Goal: Find specific page/section: Find specific page/section

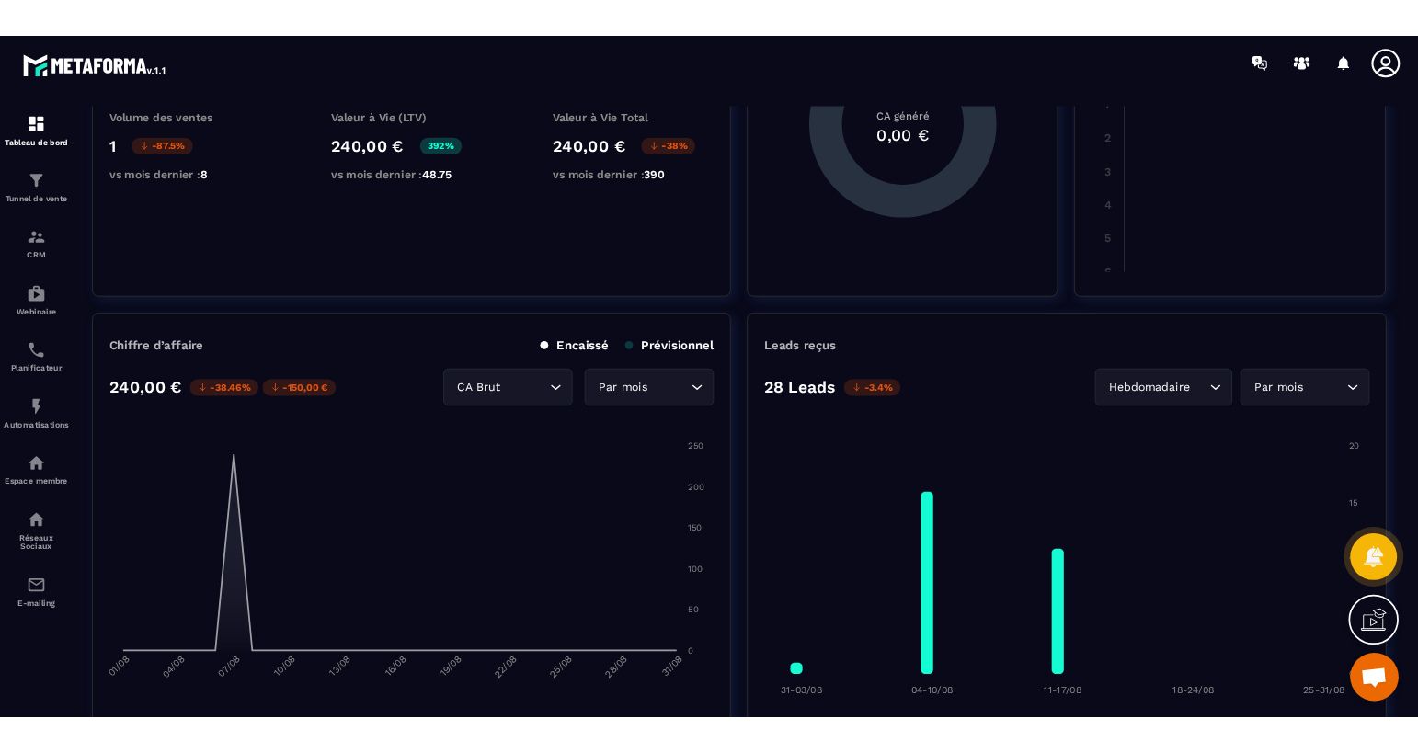
scroll to position [276, 0]
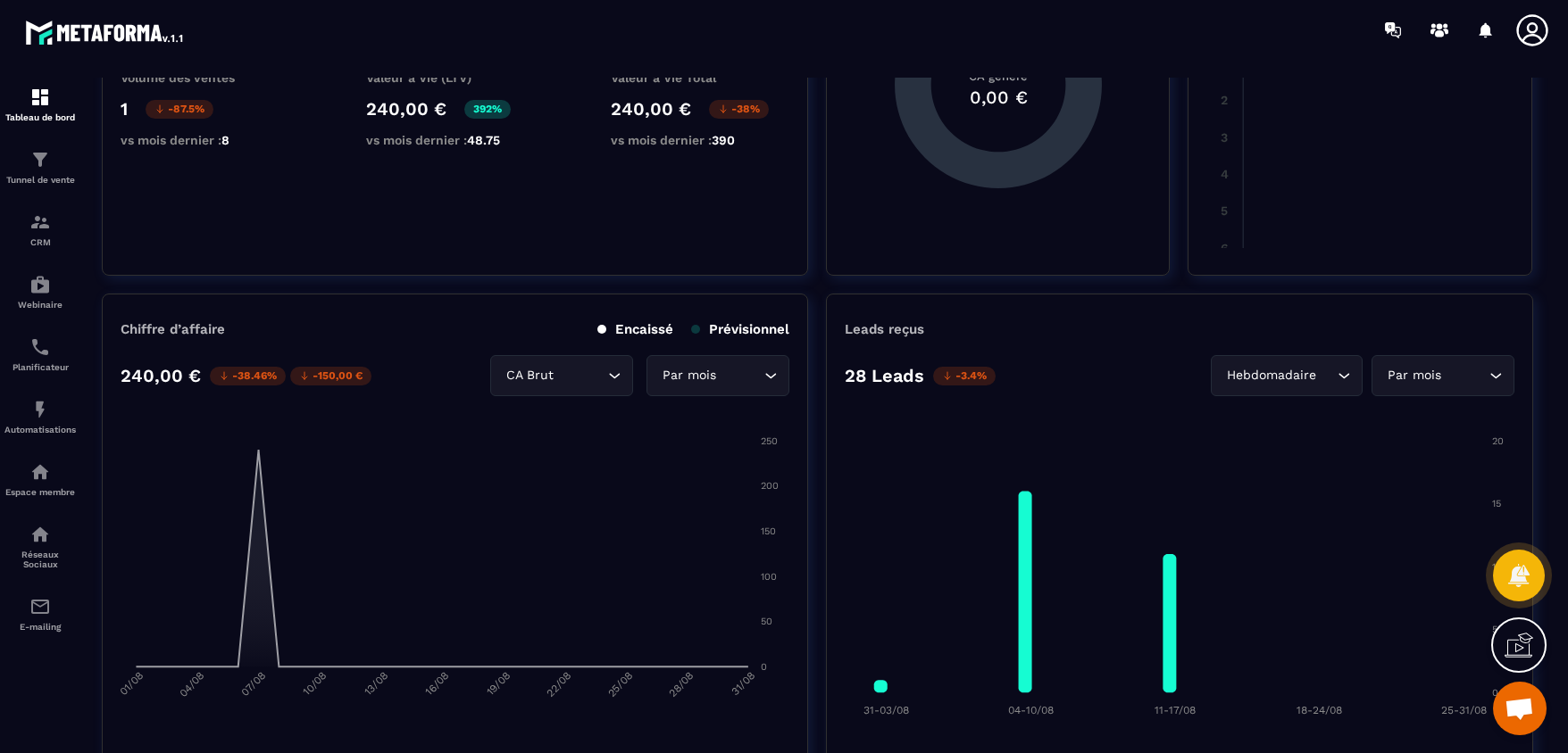
click at [1304, 398] on div "Leads reçus 28 Leads -3.4% Hebdomadaire Loading... Par mois Loading... 20 20 15…" at bounding box center [1180, 531] width 708 height 474
click at [1313, 385] on div "Hebdomadaire Loading..." at bounding box center [1286, 376] width 151 height 41
click at [1298, 413] on p "Jours" at bounding box center [1291, 413] width 106 height 17
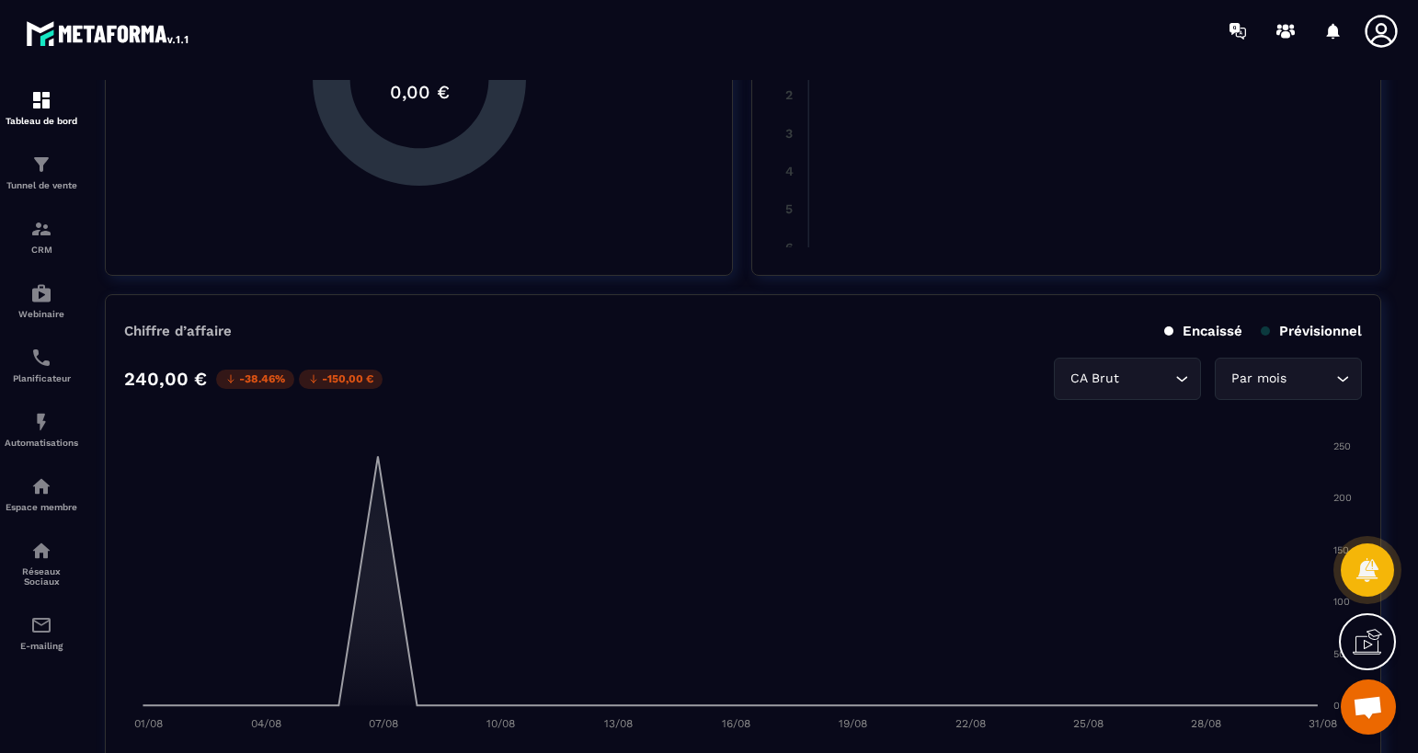
scroll to position [1288, 0]
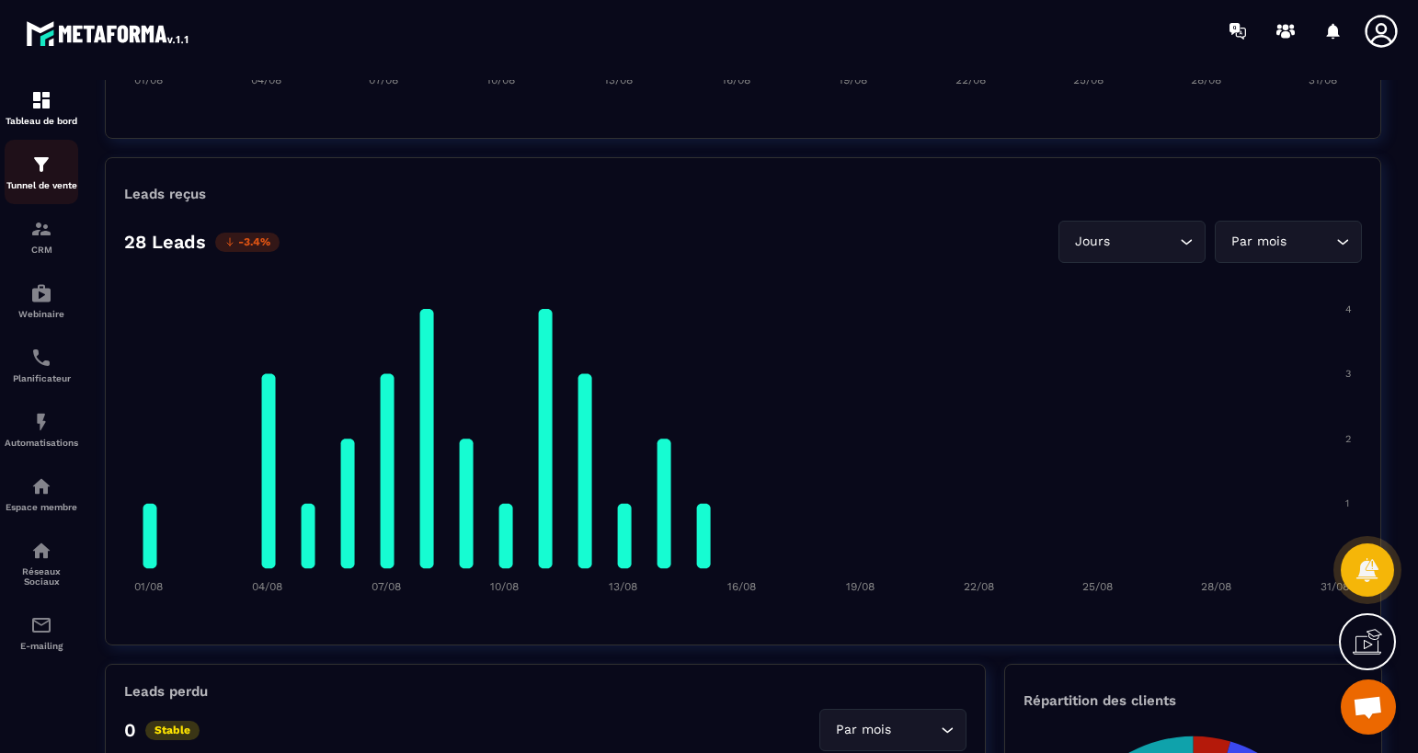
click at [76, 179] on div "Tunnel de vente" at bounding box center [42, 172] width 74 height 37
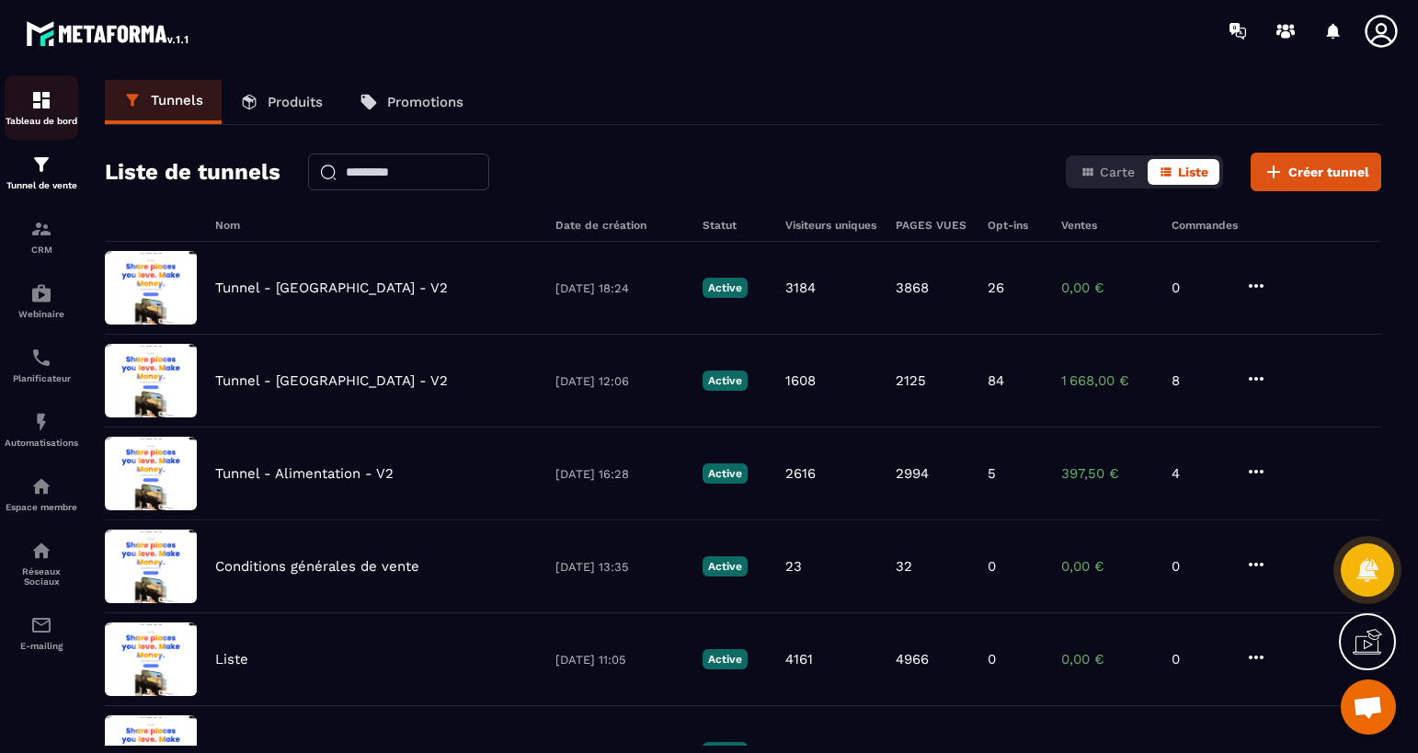
click at [42, 97] on img at bounding box center [41, 100] width 22 height 22
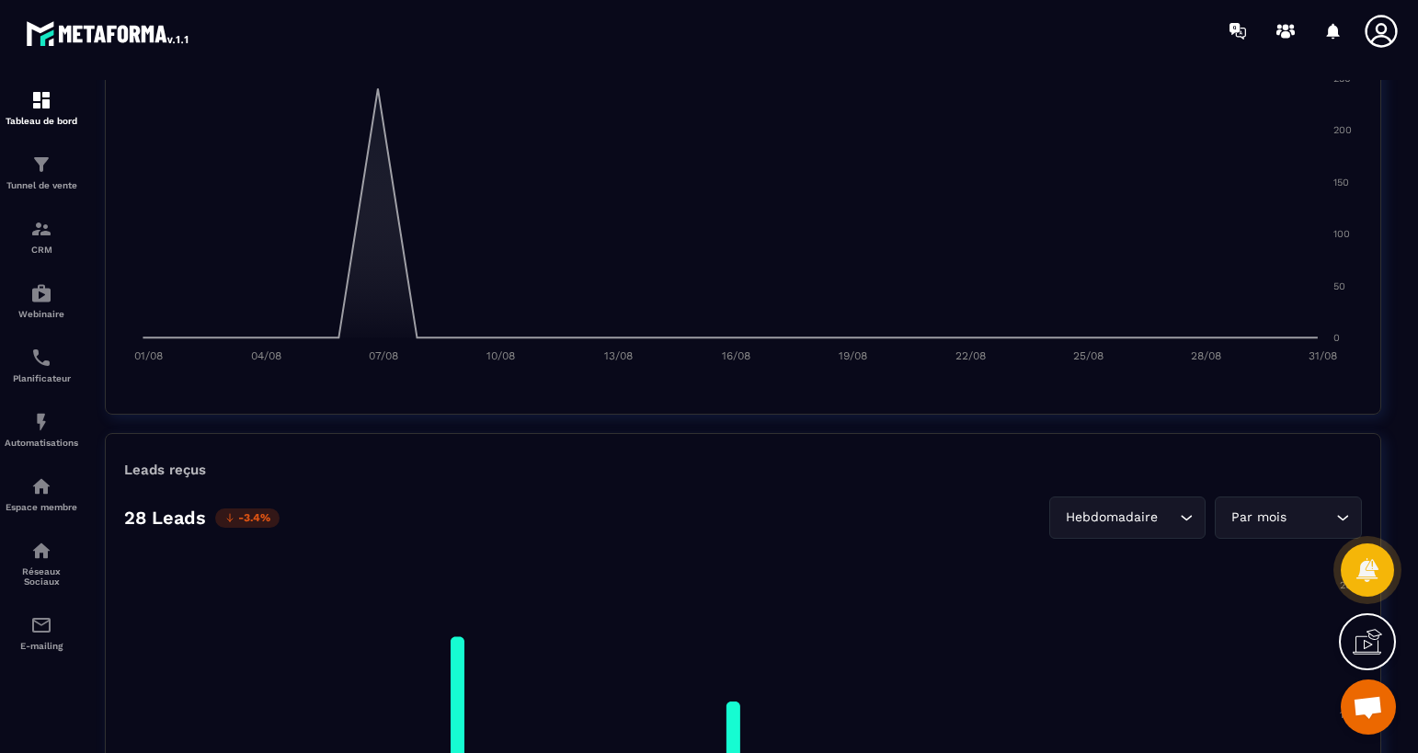
scroll to position [1380, 0]
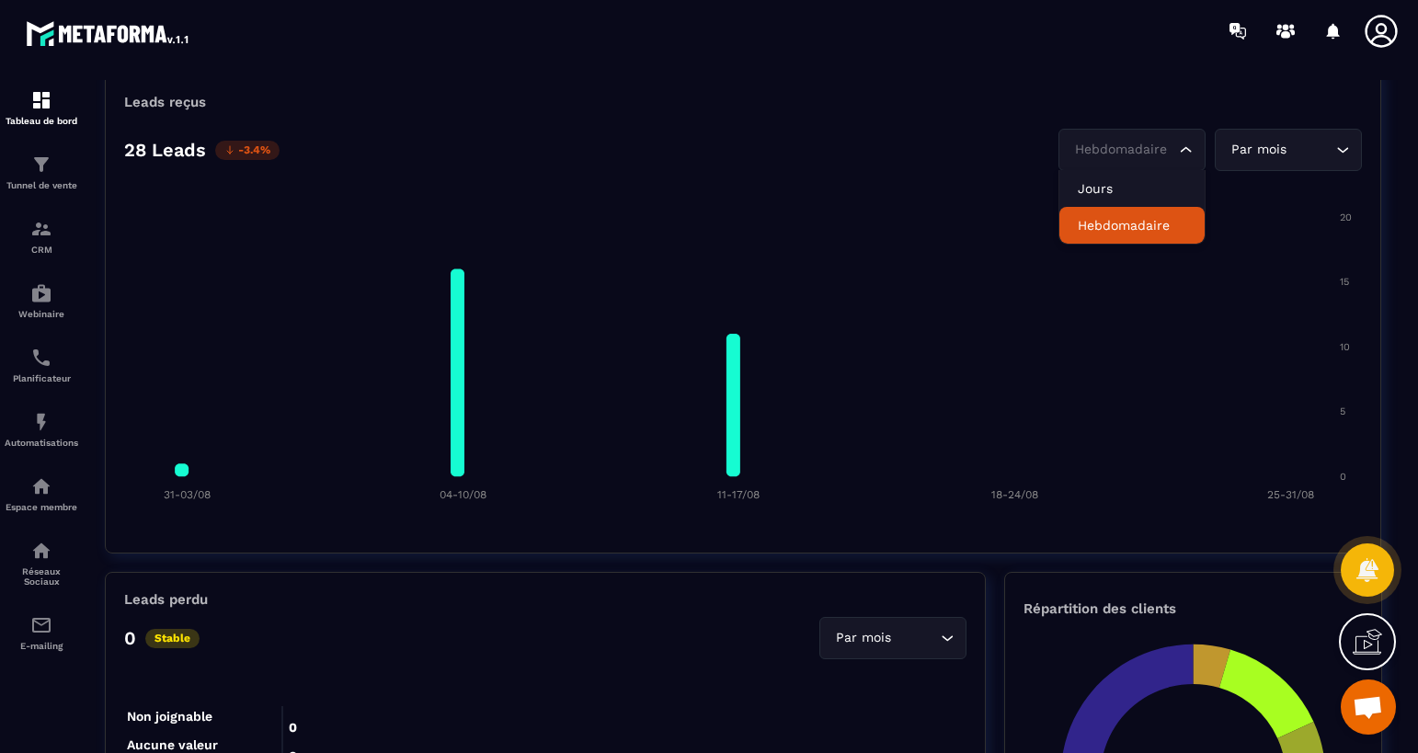
click at [1106, 146] on div "Hebdomadaire" at bounding box center [1123, 150] width 109 height 20
click at [1109, 189] on p "Jours" at bounding box center [1132, 188] width 109 height 18
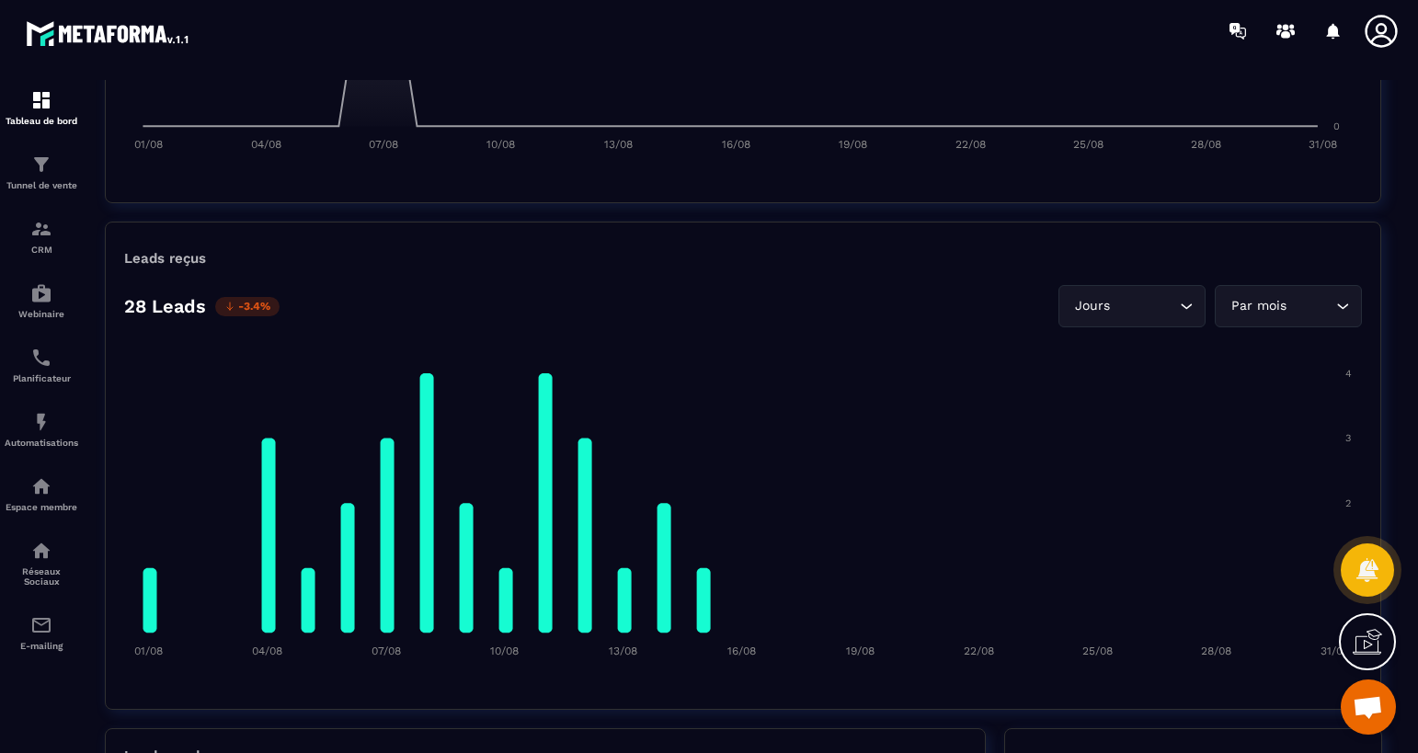
scroll to position [1104, 0]
